Goal: Task Accomplishment & Management: Use online tool/utility

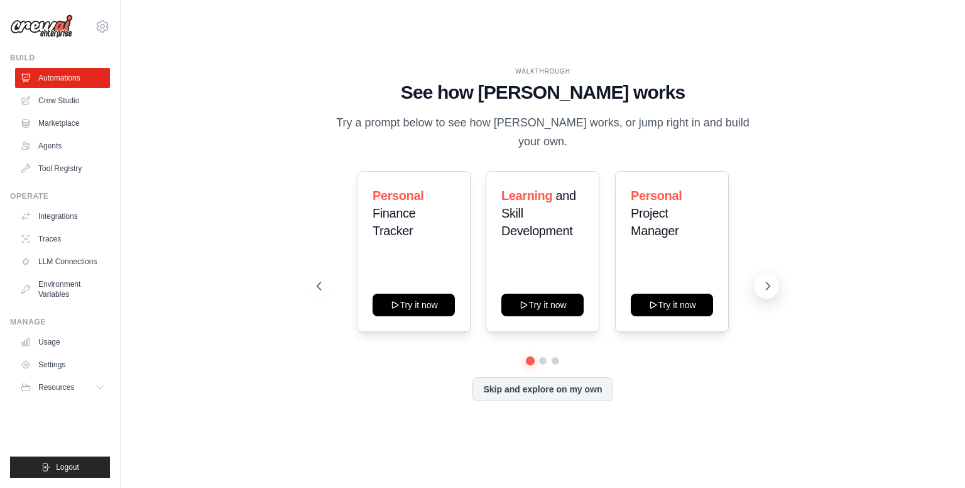
click at [770, 280] on icon at bounding box center [767, 286] width 13 height 13
click at [767, 280] on icon at bounding box center [767, 286] width 13 height 13
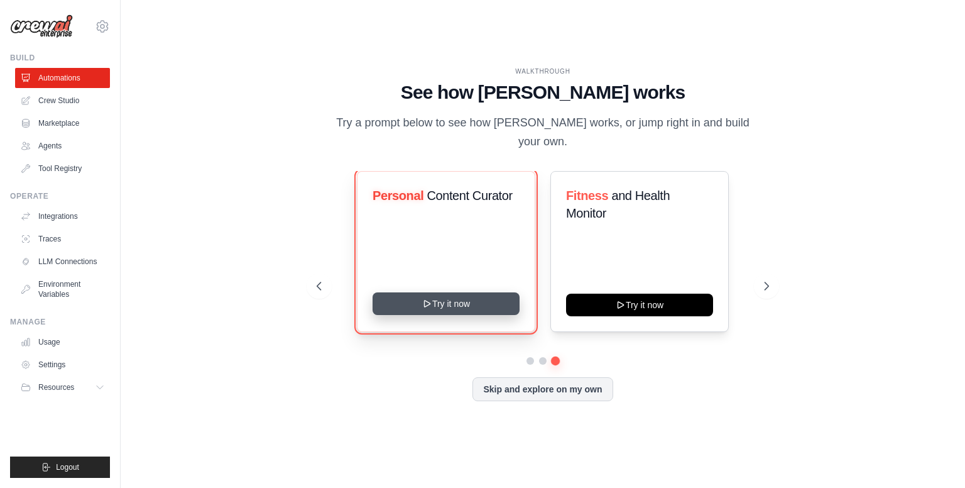
click at [410, 292] on button "Try it now" at bounding box center [446, 303] width 147 height 23
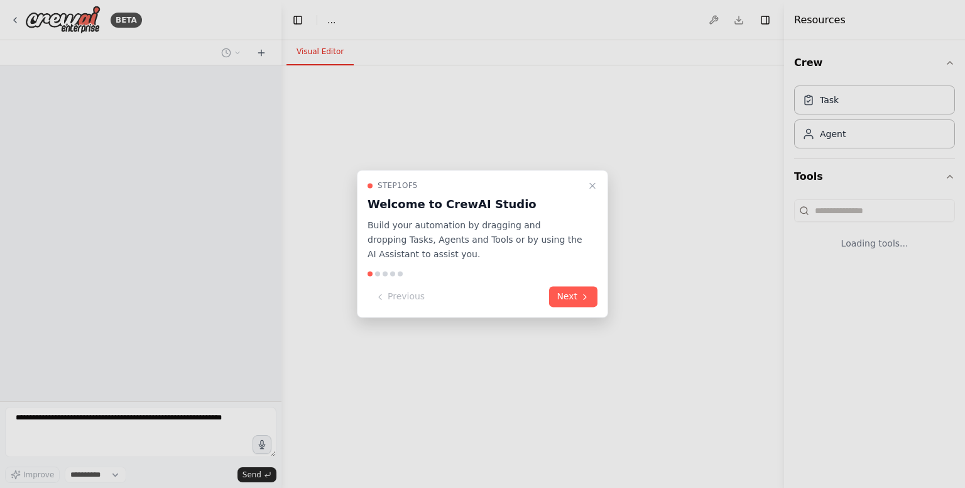
select select "****"
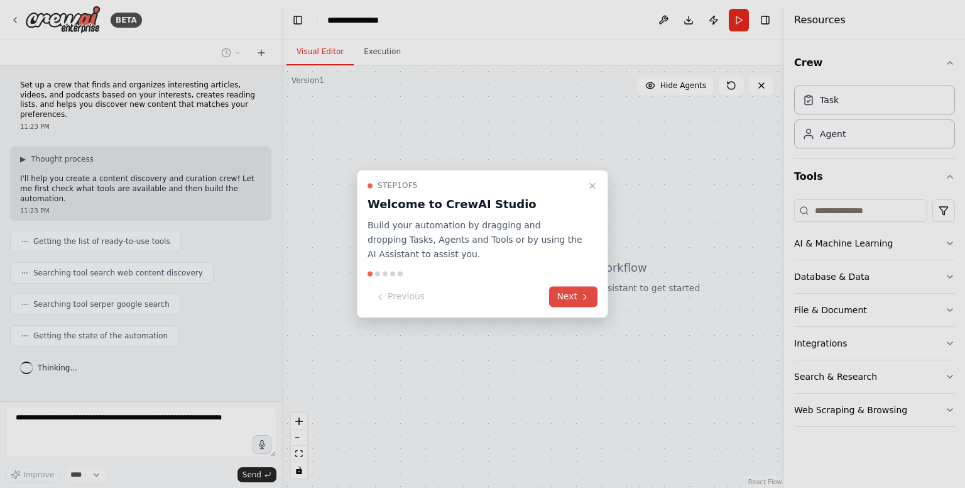
click at [572, 290] on button "Next" at bounding box center [573, 297] width 48 height 21
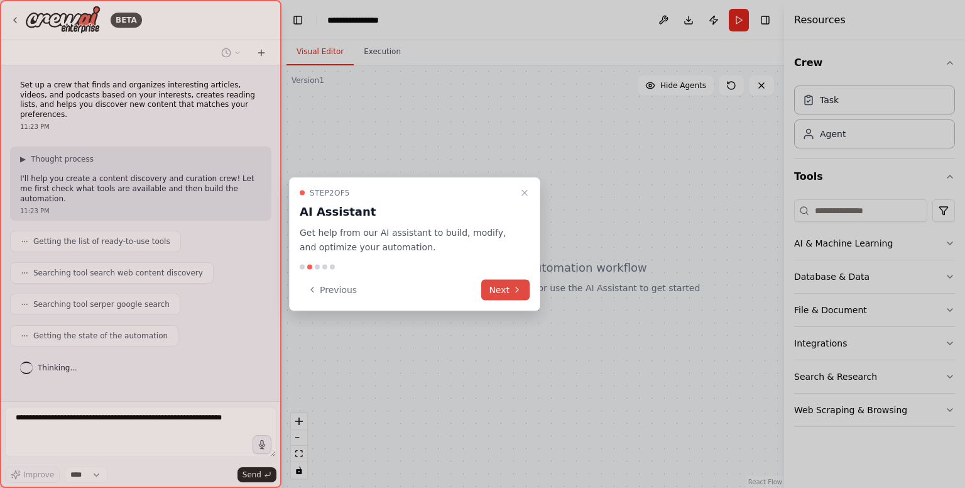
click at [496, 285] on button "Next" at bounding box center [505, 289] width 48 height 21
click at [496, 285] on div at bounding box center [482, 244] width 965 height 488
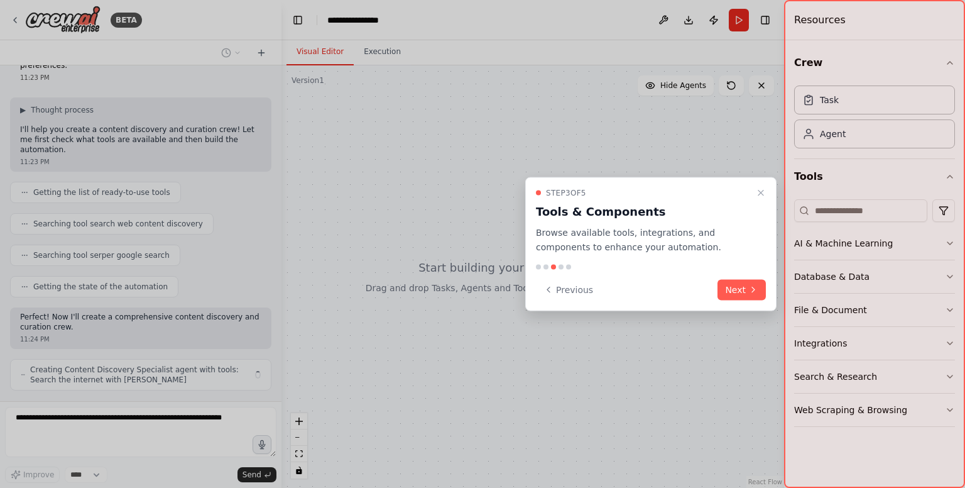
scroll to position [59, 0]
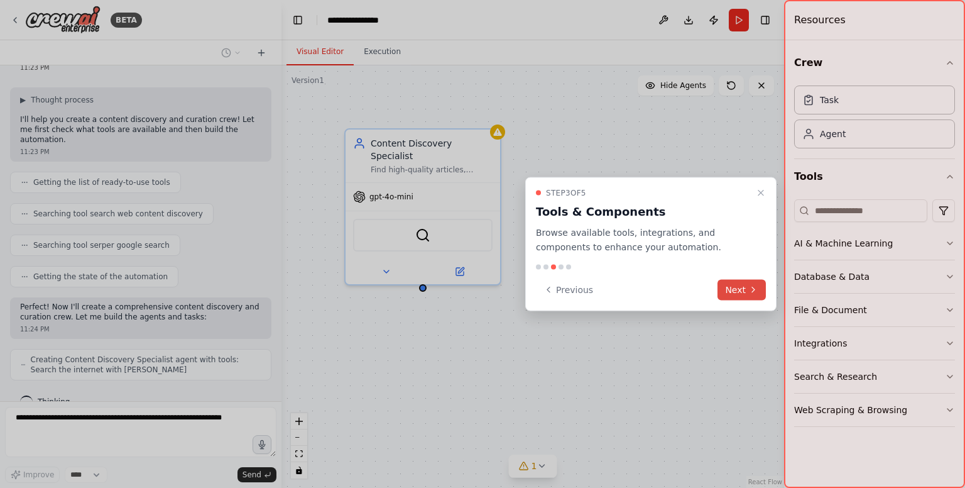
click at [745, 290] on button "Next" at bounding box center [742, 289] width 48 height 21
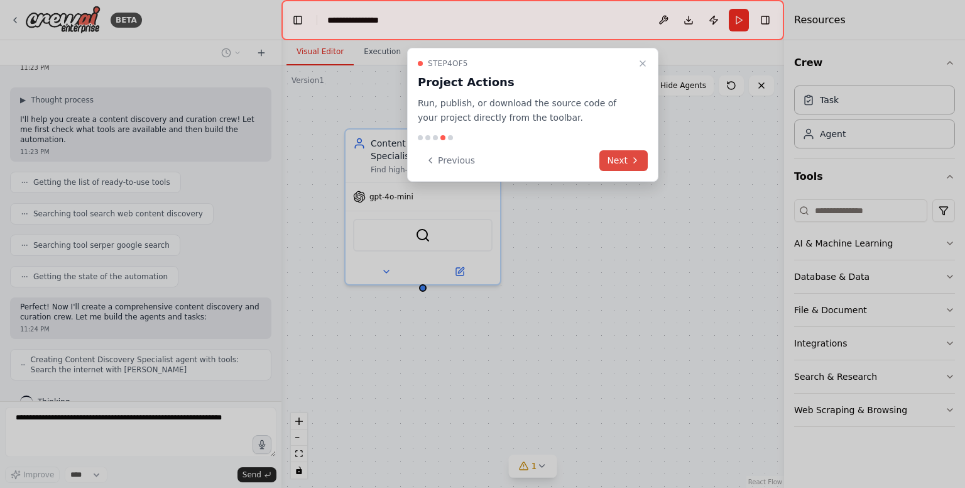
click at [745, 290] on div at bounding box center [482, 244] width 965 height 488
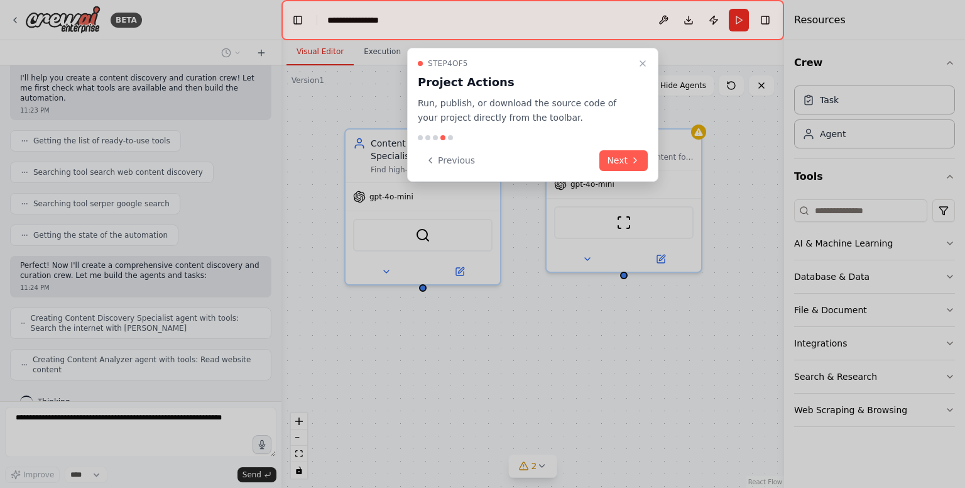
scroll to position [131, 0]
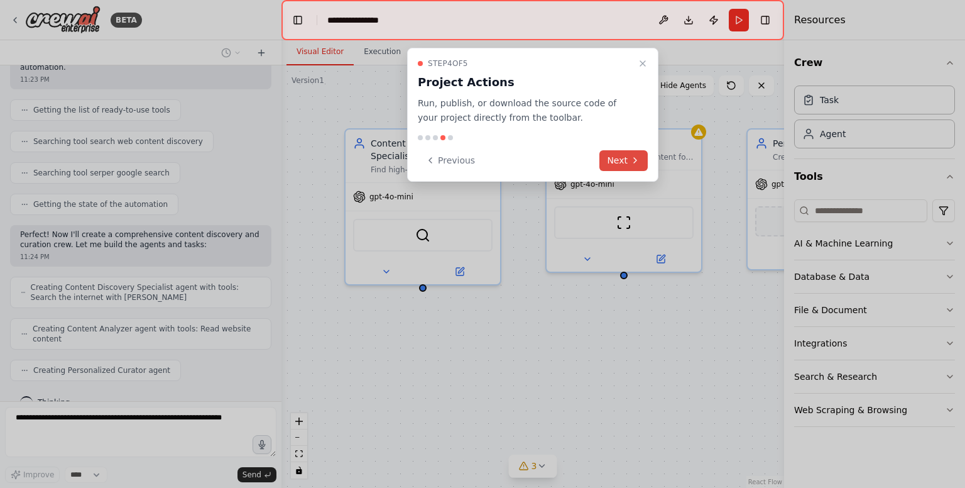
click at [611, 156] on button "Next" at bounding box center [623, 160] width 48 height 21
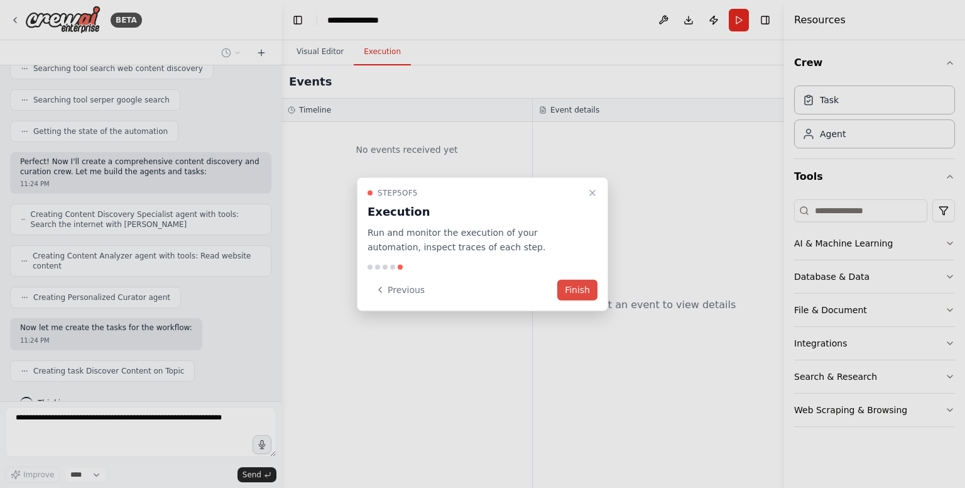
scroll to position [236, 0]
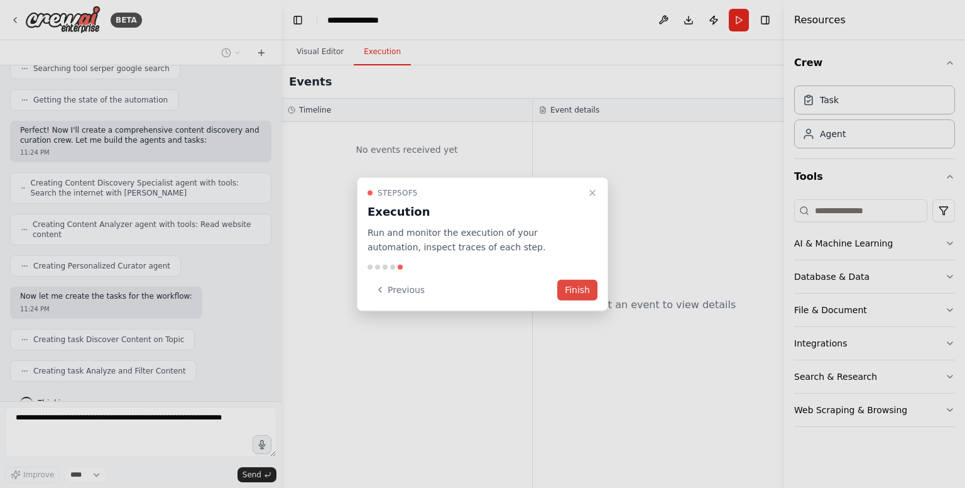
click at [571, 280] on button "Finish" at bounding box center [577, 289] width 40 height 21
click at [0, 0] on div "Content Discovery Specialist Find high-quality articles, videos, and podcasts o…" at bounding box center [0, 0] width 0 height 0
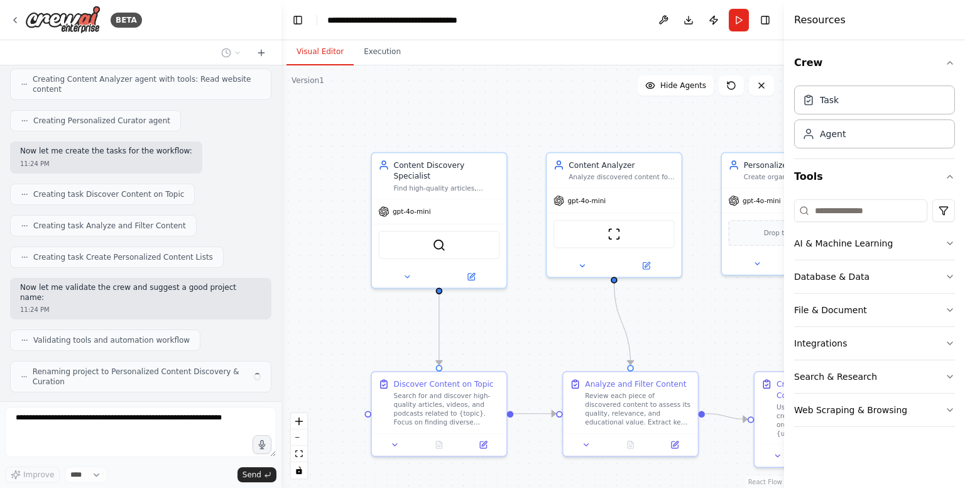
scroll to position [371, 0]
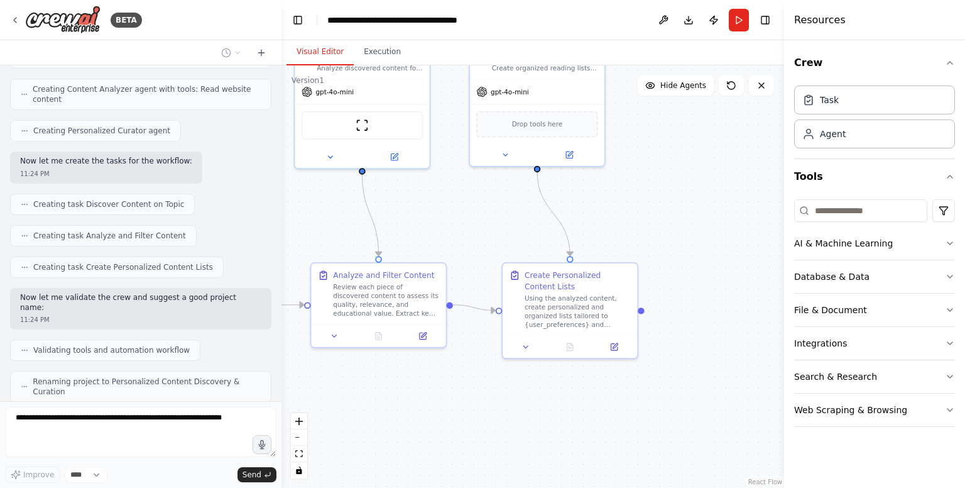
drag, startPoint x: 555, startPoint y: 322, endPoint x: 295, endPoint y: 212, distance: 281.8
click at [295, 212] on div ".deletable-edge-delete-btn { width: 20px; height: 20px; border: 0px solid #ffff…" at bounding box center [532, 276] width 503 height 422
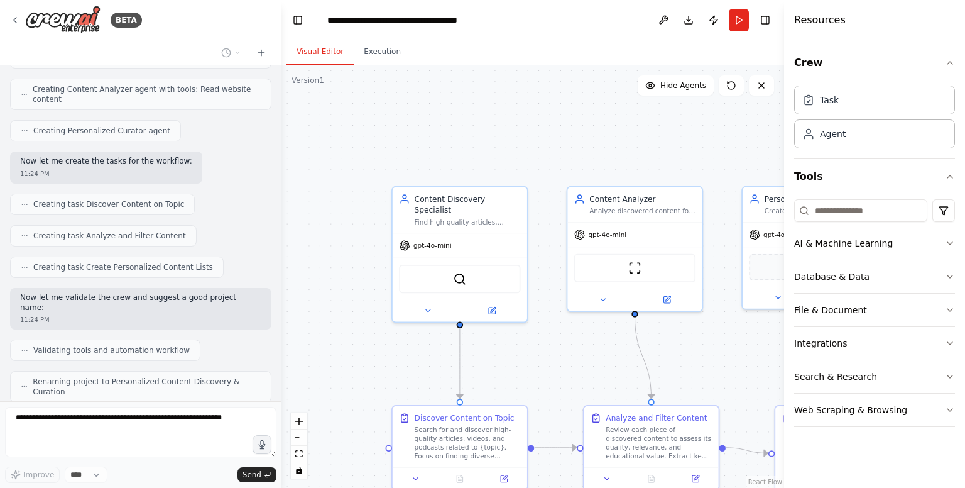
drag, startPoint x: 287, startPoint y: 215, endPoint x: 594, endPoint y: 321, distance: 325.1
click at [594, 354] on div ".deletable-edge-delete-btn { width: 20px; height: 20px; border: 0px solid #ffff…" at bounding box center [532, 276] width 503 height 422
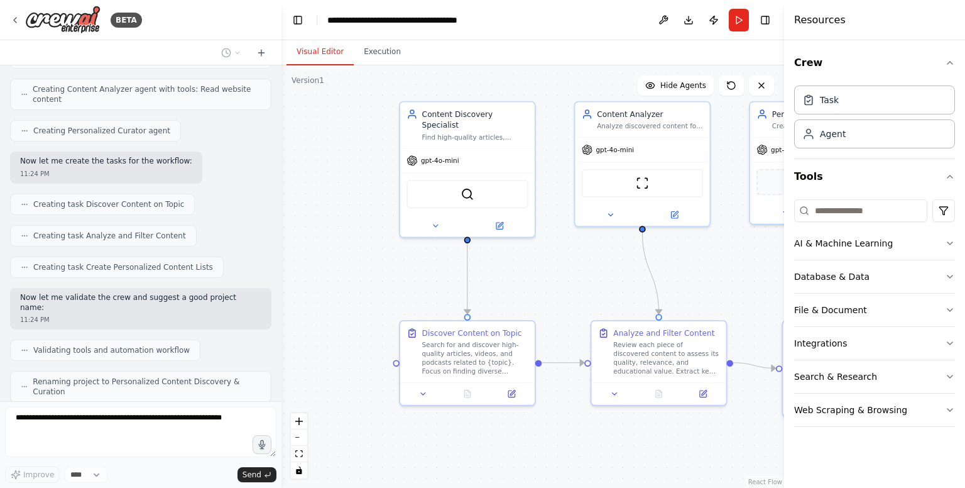
drag, startPoint x: 594, startPoint y: 321, endPoint x: 583, endPoint y: 268, distance: 54.5
click at [583, 268] on div ".deletable-edge-delete-btn { width: 20px; height: 20px; border: 0px solid #ffff…" at bounding box center [532, 276] width 503 height 422
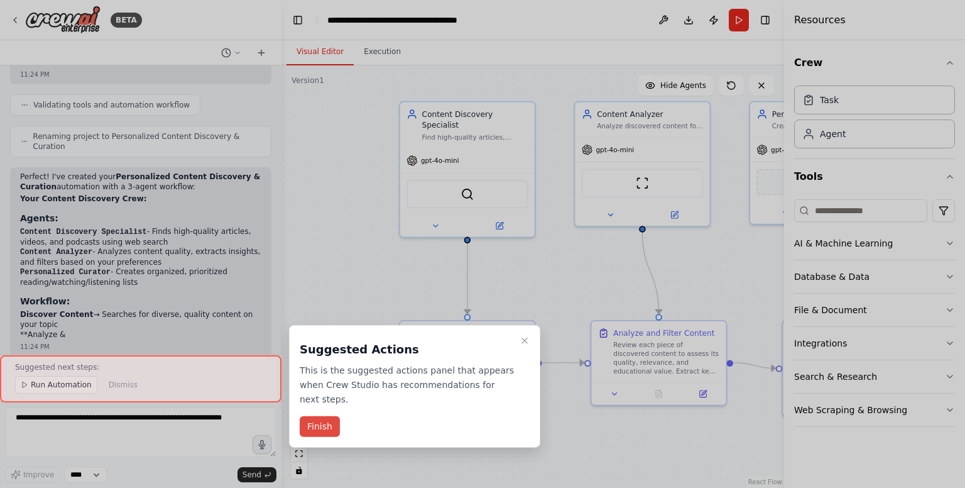
click at [321, 416] on button "Finish" at bounding box center [320, 426] width 40 height 21
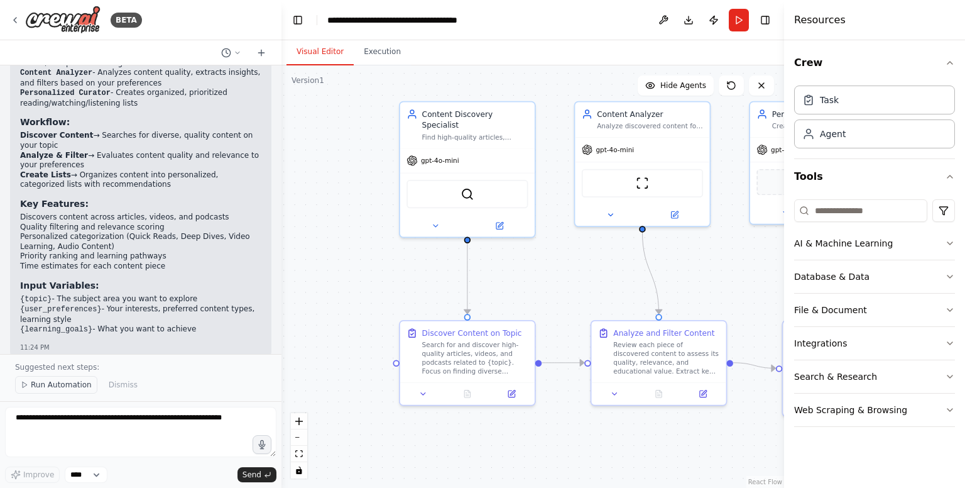
click at [54, 385] on span "Run Automation" at bounding box center [61, 384] width 61 height 10
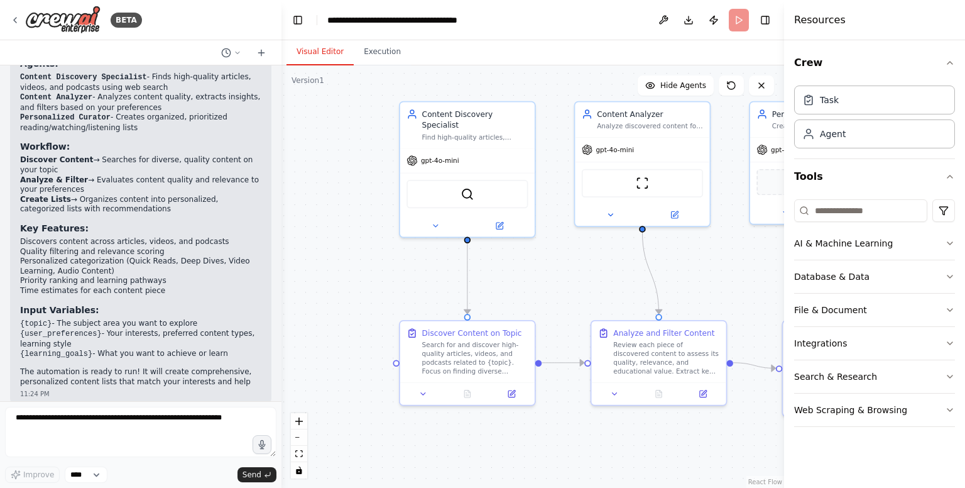
scroll to position [780, 0]
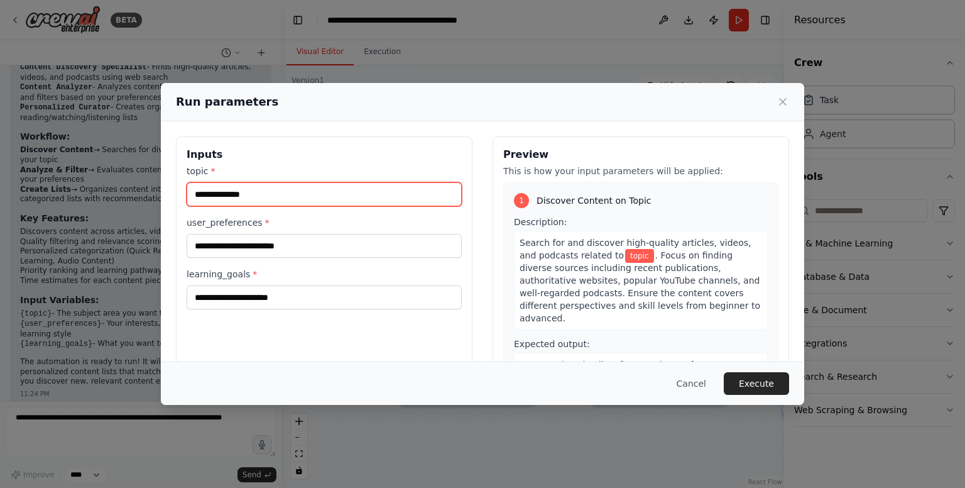
drag, startPoint x: 308, startPoint y: 195, endPoint x: 238, endPoint y: 194, distance: 70.4
click at [238, 194] on input "topic *" at bounding box center [324, 194] width 275 height 24
type input "*******"
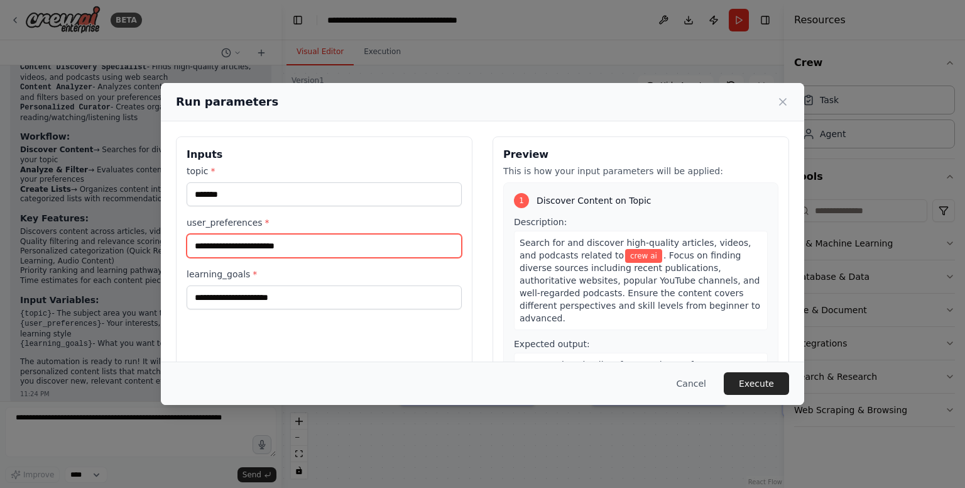
click at [293, 248] on input "user_preferences *" at bounding box center [324, 246] width 275 height 24
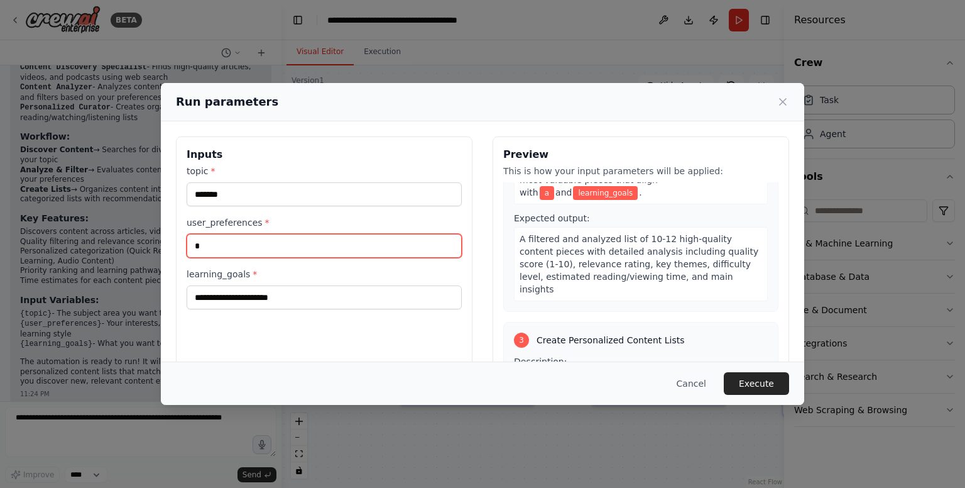
scroll to position [353, 0]
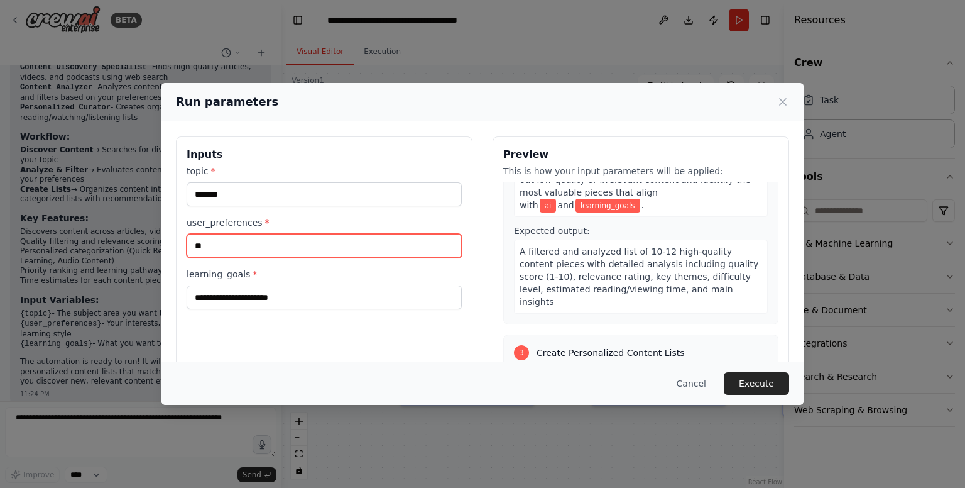
type input "**"
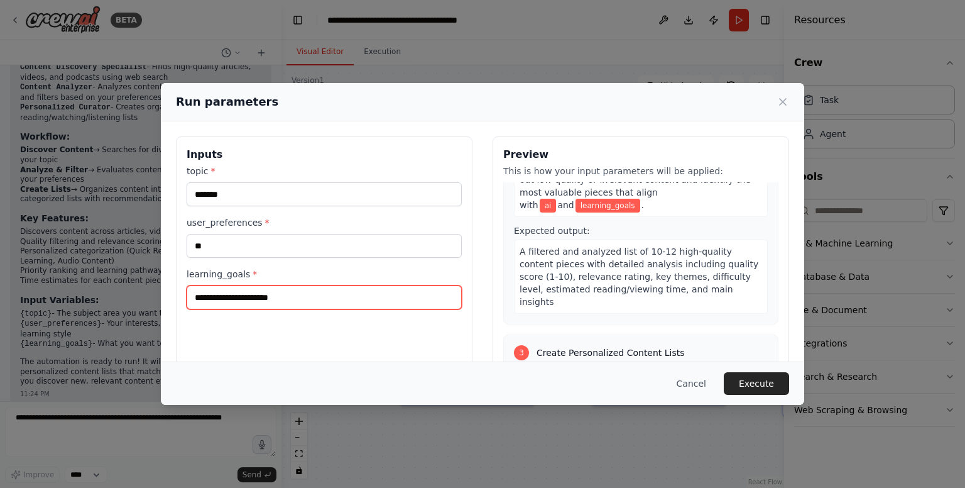
click at [314, 297] on input "learning_goals *" at bounding box center [324, 297] width 275 height 24
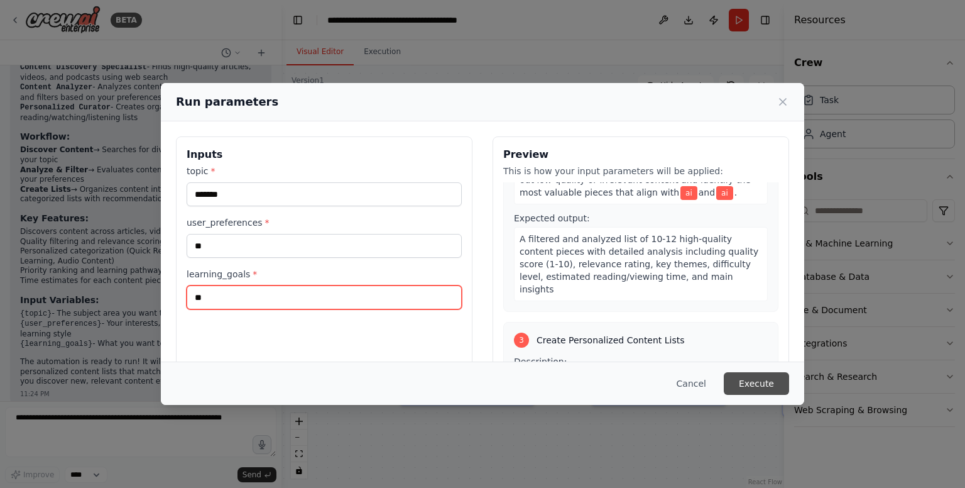
type input "**"
click at [776, 390] on button "Execute" at bounding box center [756, 383] width 65 height 23
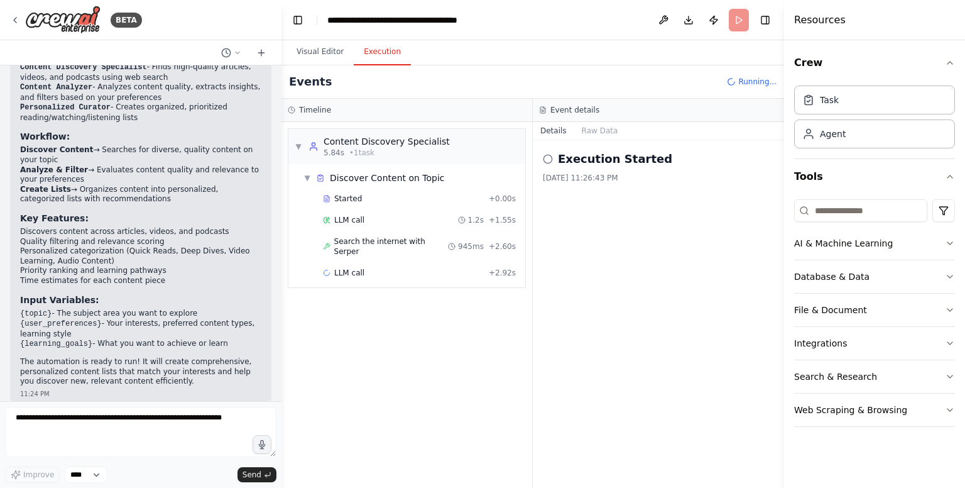
click at [354, 57] on button "Execution" at bounding box center [382, 52] width 57 height 26
click at [331, 54] on button "Visual Editor" at bounding box center [320, 52] width 67 height 26
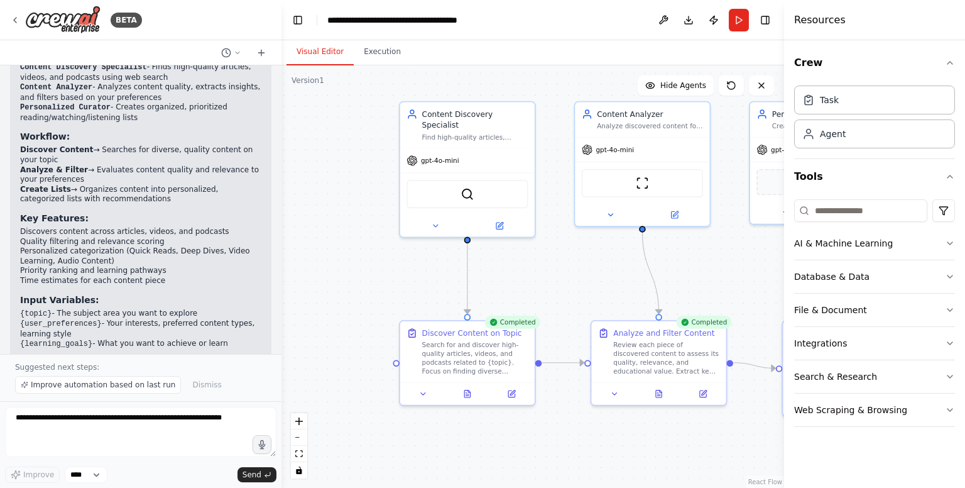
scroll to position [807, 0]
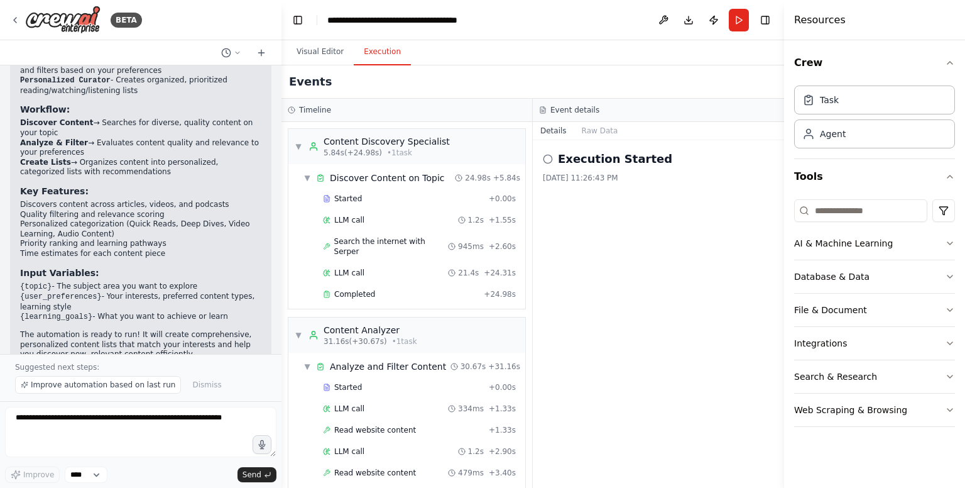
click at [369, 46] on button "Execution" at bounding box center [382, 52] width 57 height 26
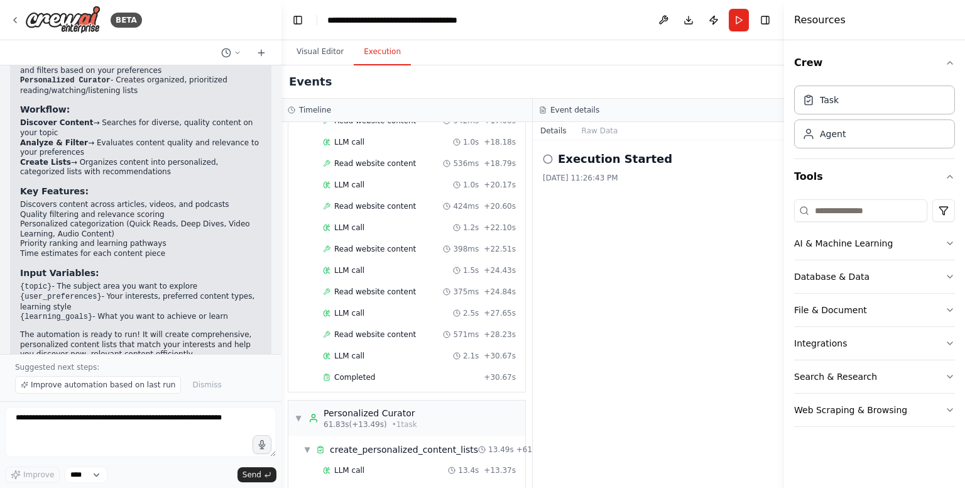
scroll to position [641, 0]
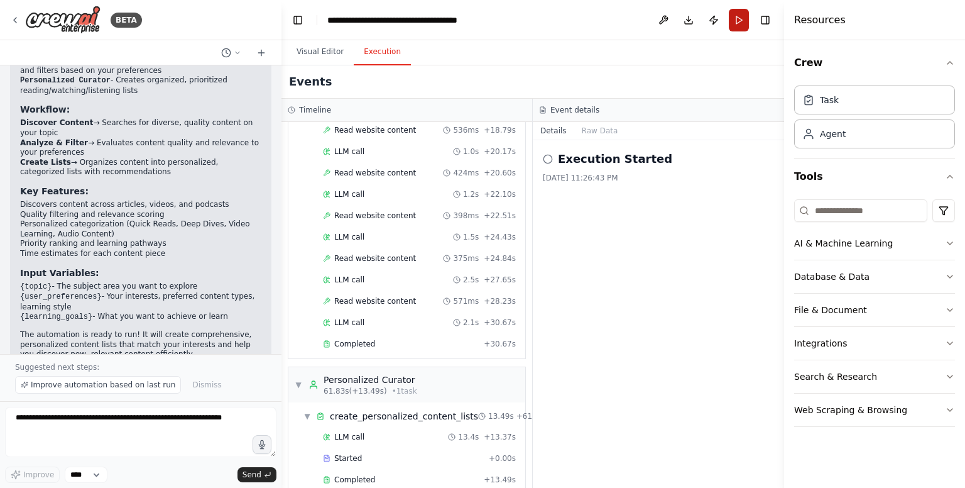
click at [738, 19] on button "Run" at bounding box center [739, 20] width 20 height 23
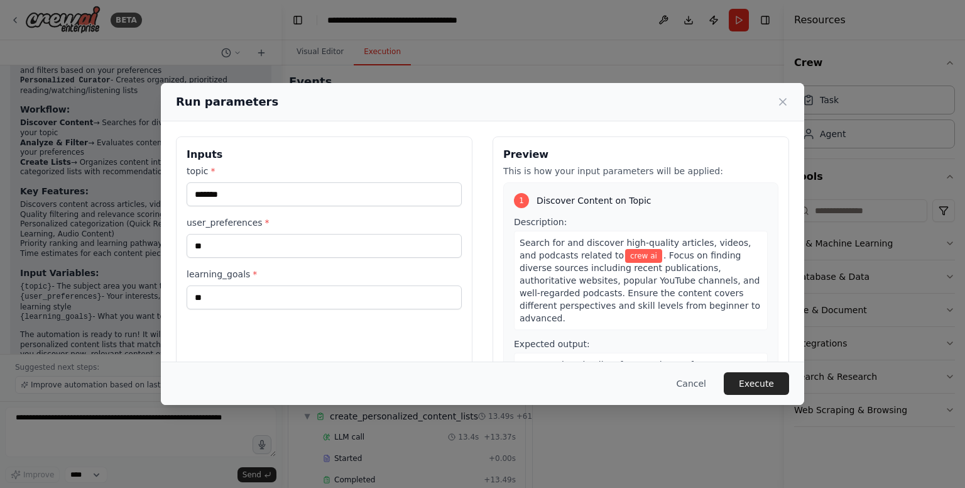
click at [784, 104] on icon at bounding box center [783, 102] width 13 height 13
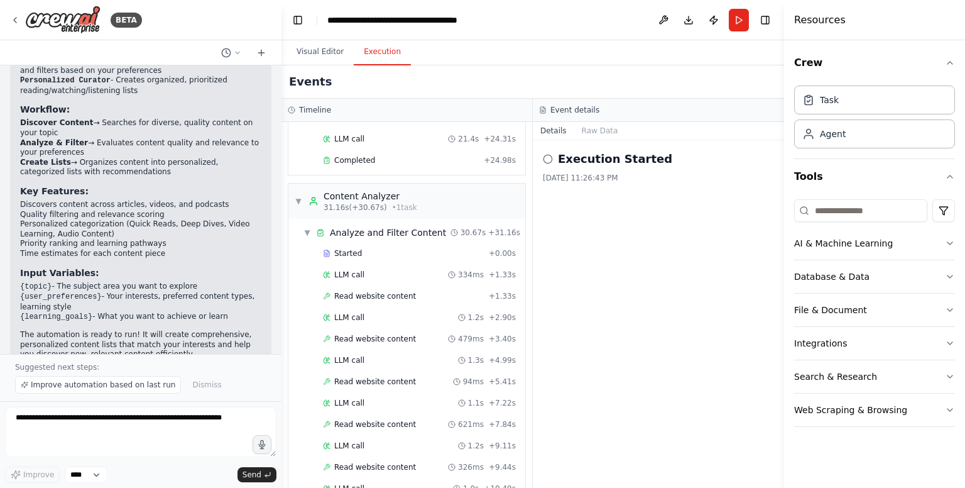
scroll to position [76, 0]
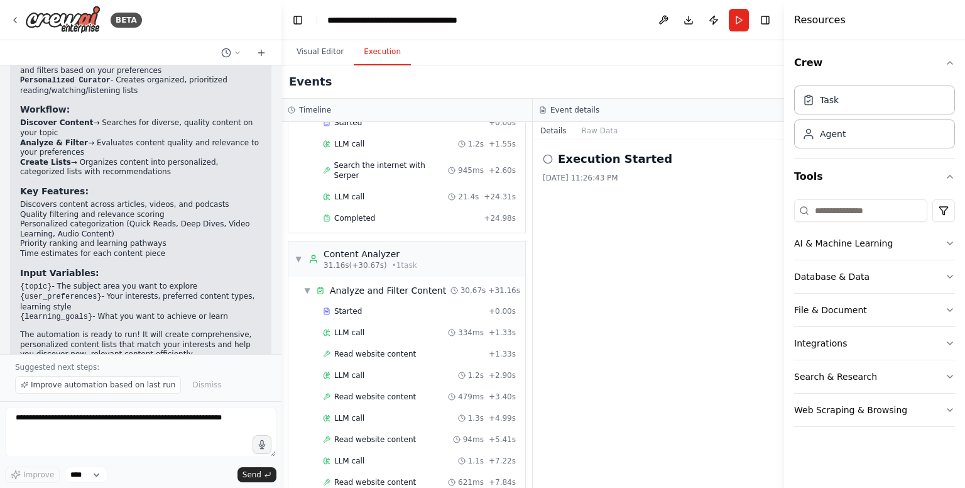
click at [545, 156] on circle at bounding box center [547, 159] width 8 height 8
click at [547, 159] on icon at bounding box center [548, 159] width 10 height 10
click at [633, 159] on h2 "Execution Started" at bounding box center [615, 159] width 114 height 18
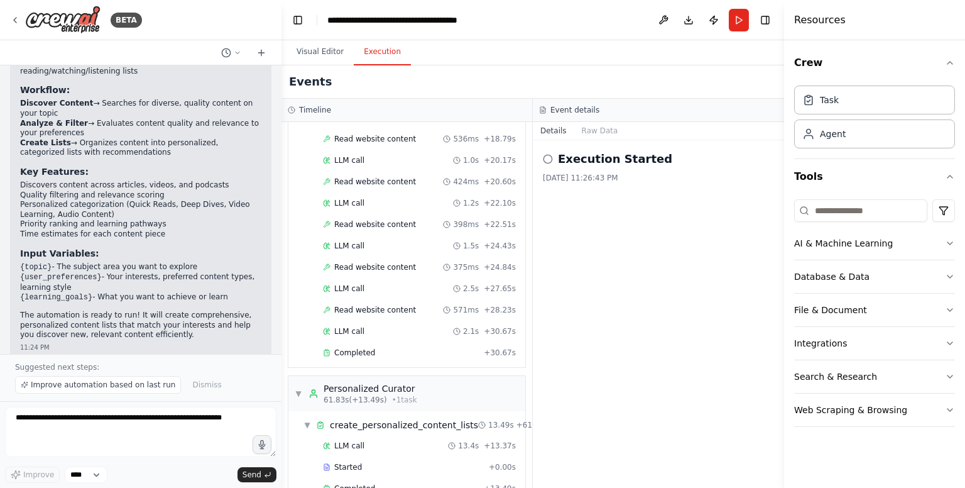
scroll to position [641, 0]
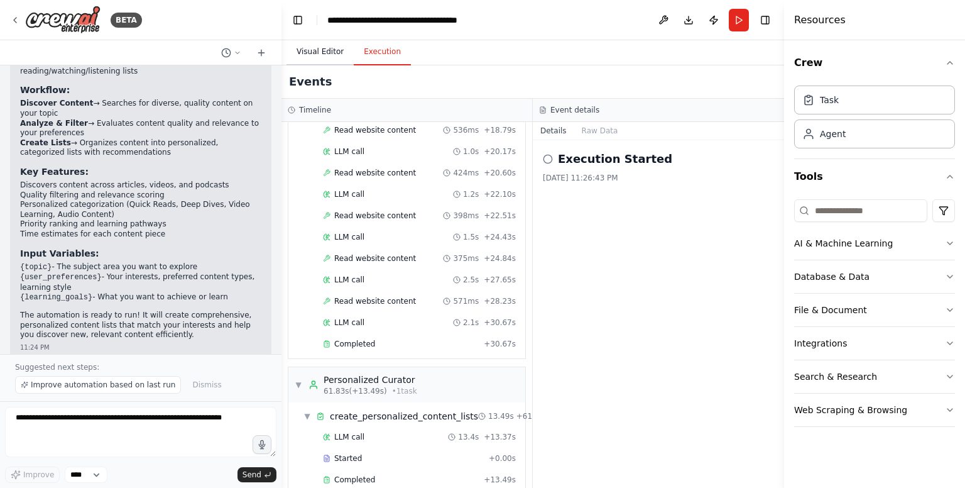
click at [329, 48] on button "Visual Editor" at bounding box center [320, 52] width 67 height 26
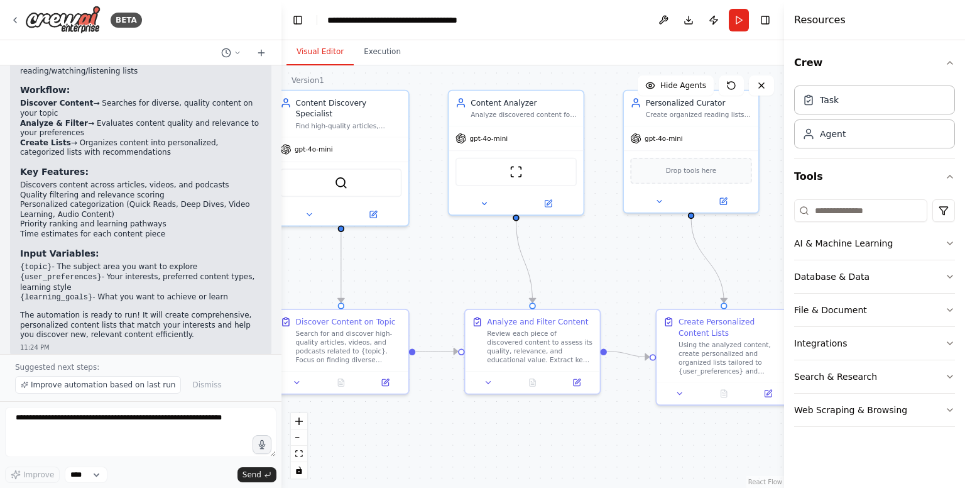
drag, startPoint x: 563, startPoint y: 272, endPoint x: 437, endPoint y: 261, distance: 126.8
click at [437, 261] on div ".deletable-edge-delete-btn { width: 20px; height: 20px; border: 0px solid #ffff…" at bounding box center [532, 276] width 503 height 422
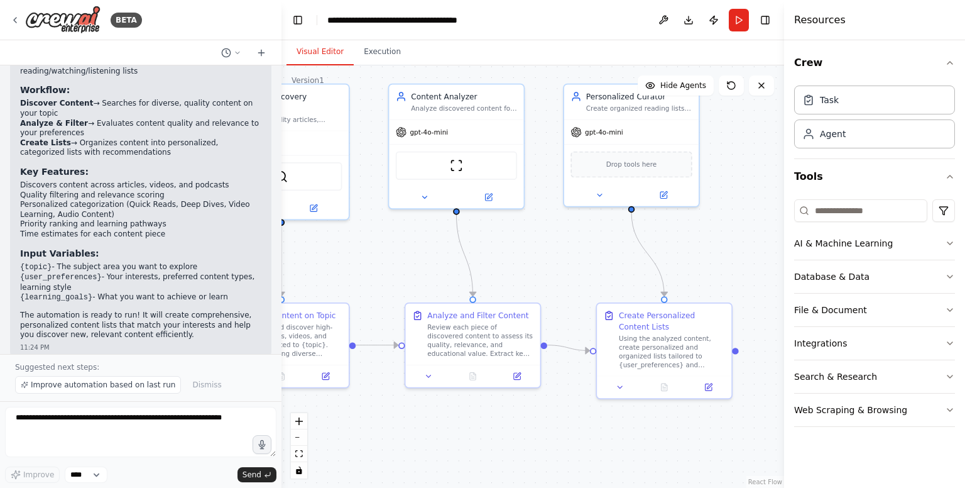
drag, startPoint x: 437, startPoint y: 261, endPoint x: 375, endPoint y: 253, distance: 62.1
click at [375, 253] on div ".deletable-edge-delete-btn { width: 20px; height: 20px; border: 0px solid #ffff…" at bounding box center [532, 276] width 503 height 422
click at [767, 91] on button at bounding box center [761, 85] width 25 height 20
click at [767, 85] on button at bounding box center [761, 85] width 25 height 20
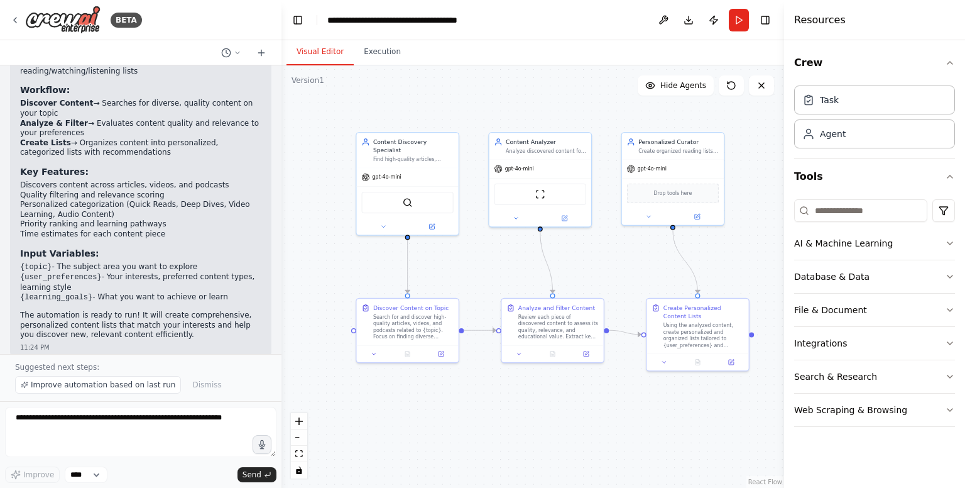
drag, startPoint x: 439, startPoint y: 287, endPoint x: 499, endPoint y: 282, distance: 60.5
click at [499, 282] on div ".deletable-edge-delete-btn { width: 20px; height: 20px; border: 0px solid #ffff…" at bounding box center [532, 276] width 503 height 422
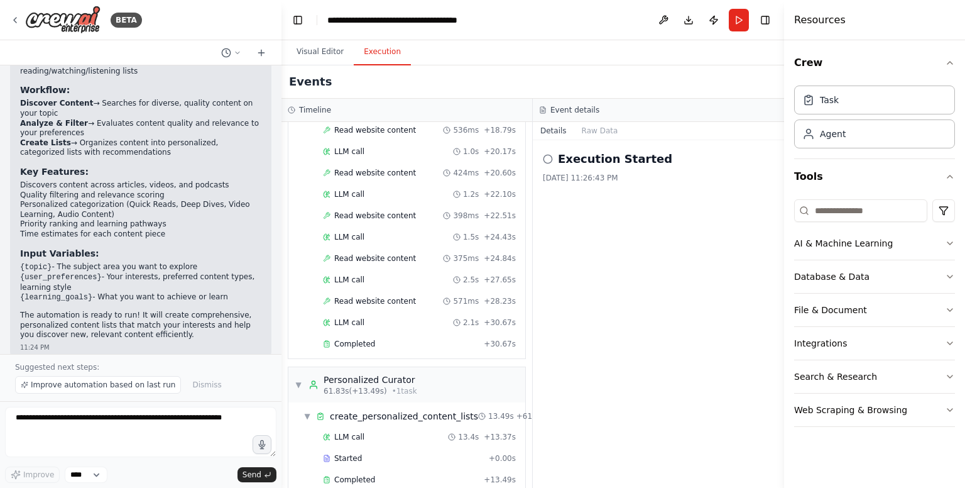
click at [381, 60] on button "Execution" at bounding box center [382, 52] width 57 height 26
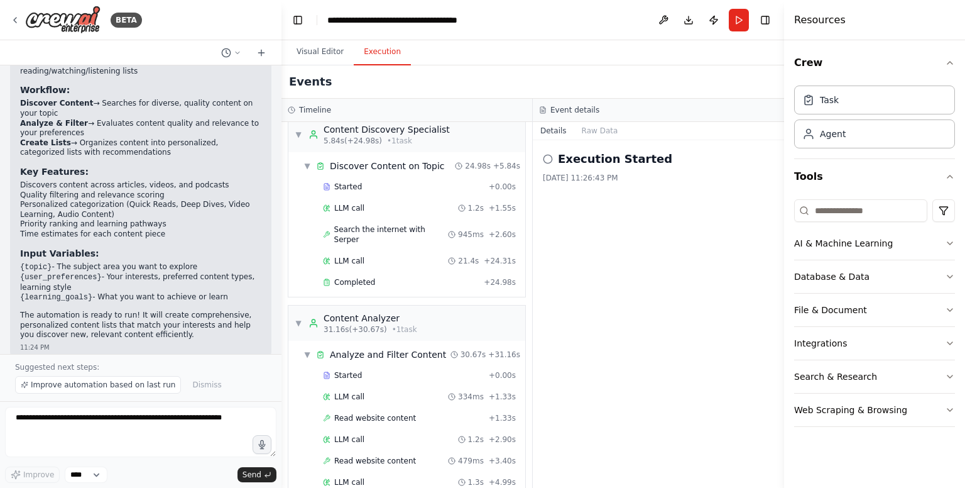
scroll to position [0, 0]
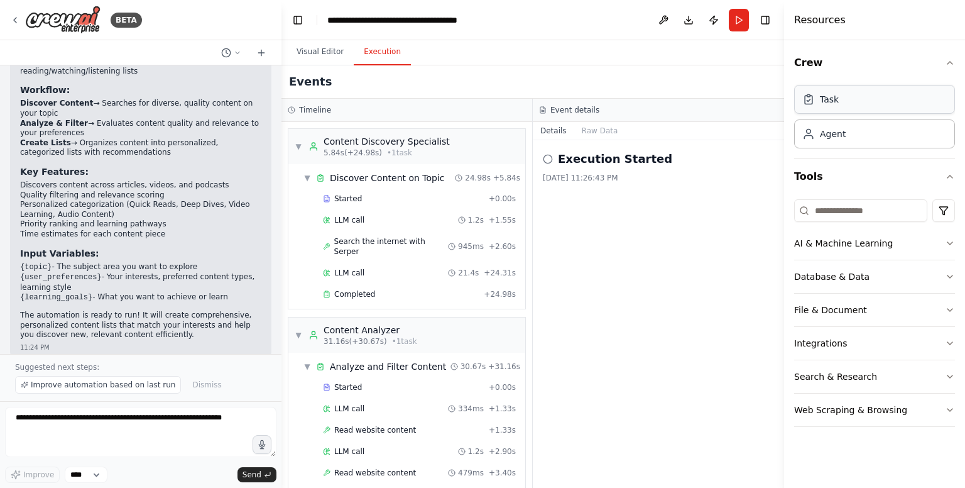
click at [872, 101] on div "Task" at bounding box center [874, 99] width 161 height 29
click at [854, 101] on div "Task" at bounding box center [874, 99] width 161 height 29
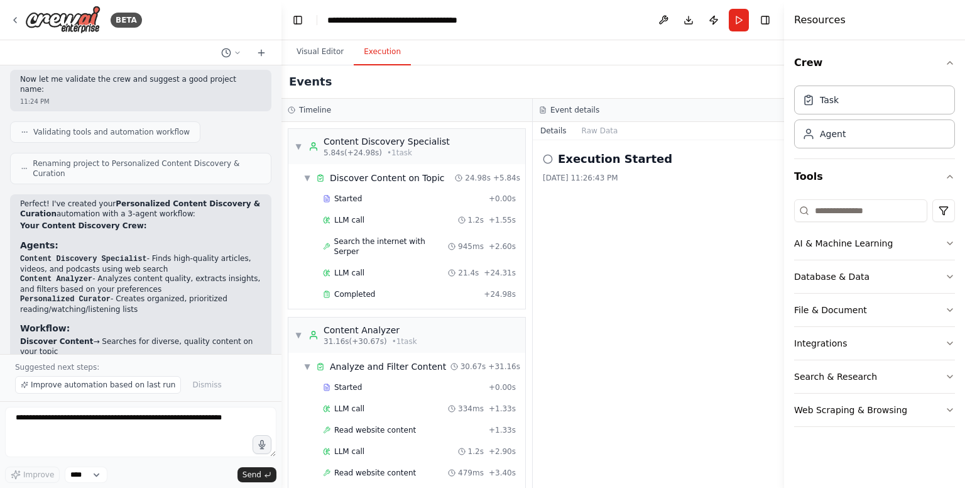
scroll to position [324, 0]
